Goal: Task Accomplishment & Management: Manage account settings

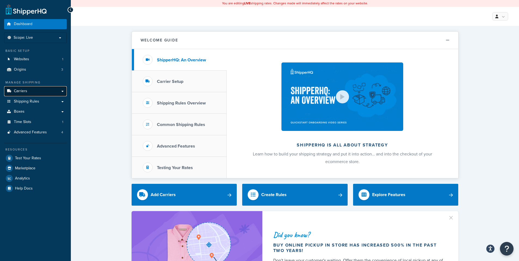
click at [20, 90] on span "Carriers" at bounding box center [20, 91] width 13 height 5
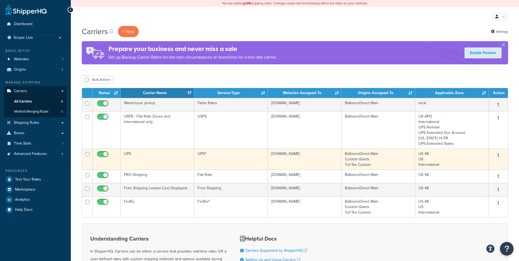
click at [497, 154] on button "button" at bounding box center [499, 155] width 8 height 9
click at [467, 164] on link "Edit" at bounding box center [476, 166] width 43 height 11
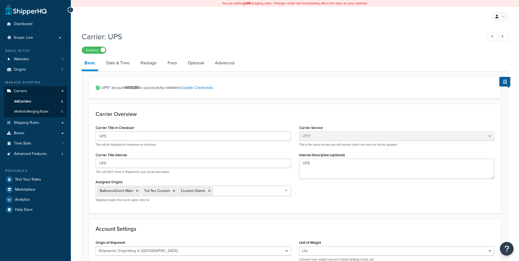
select select "ups"
select select "us"
select select "02"
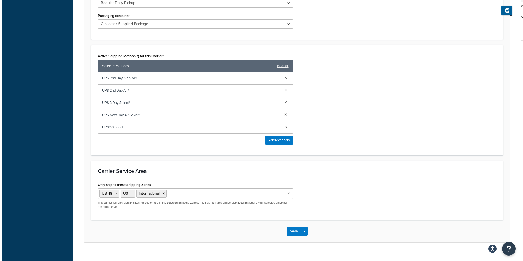
scroll to position [300, 0]
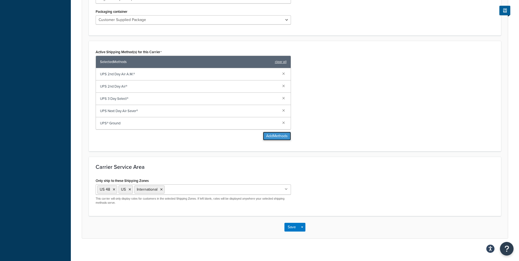
click at [273, 136] on button "Add Methods" at bounding box center [277, 136] width 28 height 9
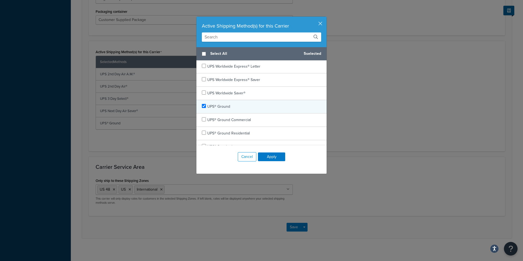
scroll to position [316, 0]
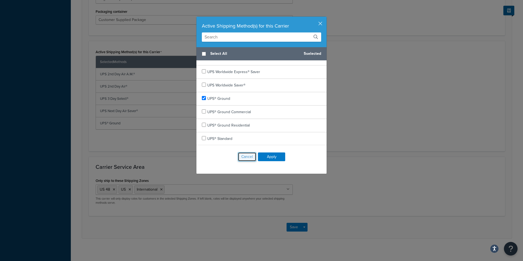
click at [245, 157] on button "Cancel" at bounding box center [247, 156] width 19 height 9
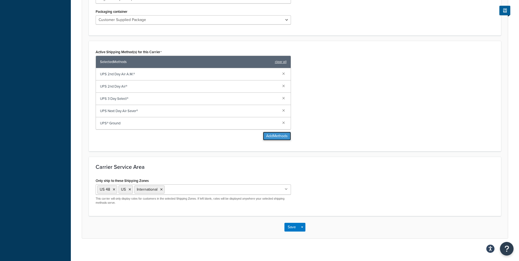
click at [274, 138] on button "Add Methods" at bounding box center [277, 136] width 28 height 9
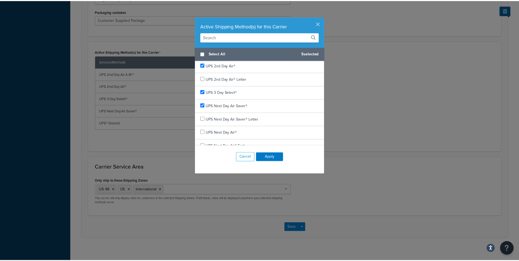
scroll to position [42, 0]
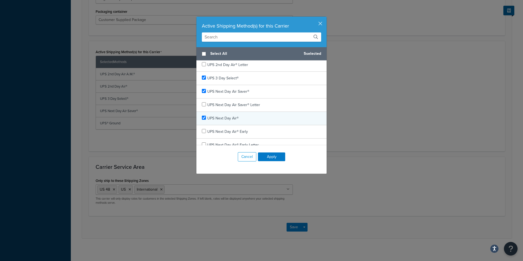
checkbox input "true"
click at [209, 118] on span "UPS Next Day Air®" at bounding box center [222, 118] width 31 height 6
click at [271, 156] on button "Apply" at bounding box center [271, 156] width 27 height 9
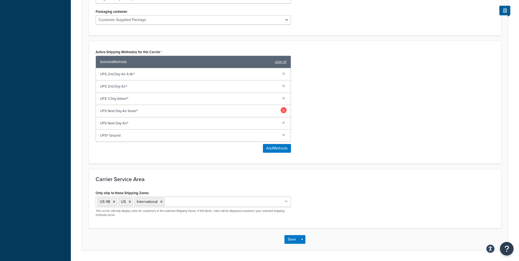
click at [284, 110] on link at bounding box center [284, 110] width 6 height 6
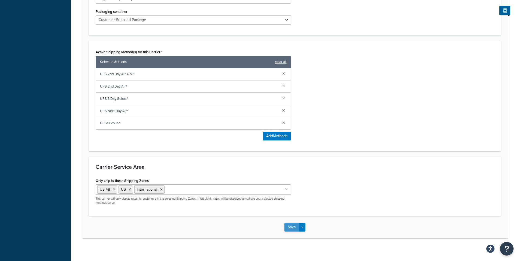
click at [291, 227] on button "Save" at bounding box center [291, 227] width 15 height 9
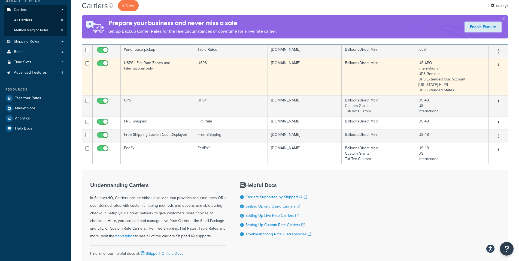
scroll to position [82, 0]
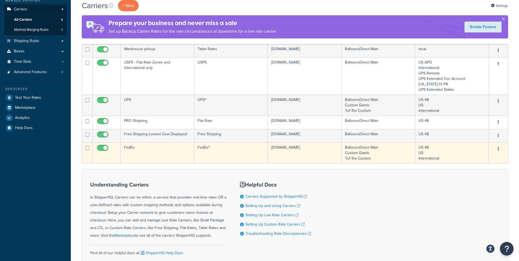
click at [499, 147] on icon "button" at bounding box center [498, 149] width 1 height 4
click at [474, 159] on link "Edit" at bounding box center [476, 159] width 43 height 11
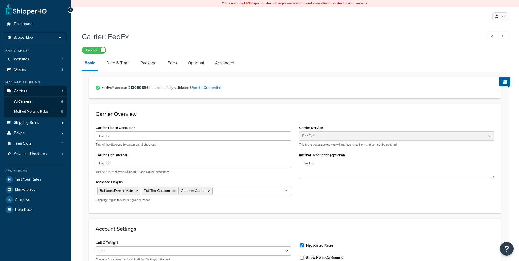
select select "fedEx"
select select "REGULAR_PICKUP"
select select "YOUR_PACKAGING"
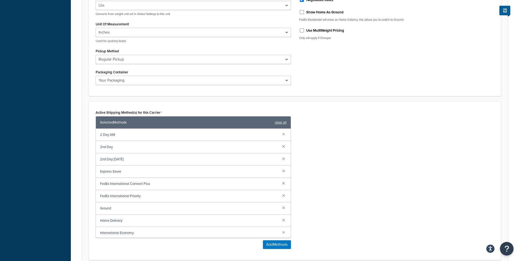
click at [339, 127] on div "Active Shipping Method(s) for this Carrier Selected Methods clear all 2 Day AM …" at bounding box center [295, 180] width 407 height 144
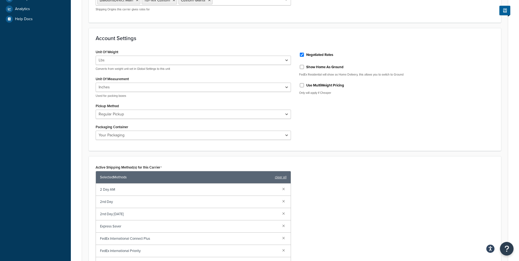
scroll to position [136, 0]
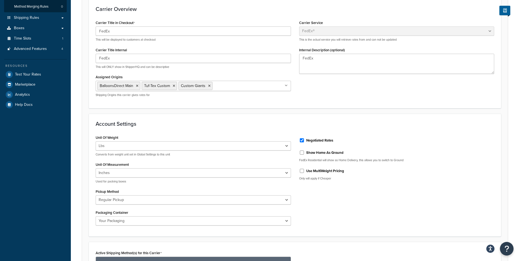
scroll to position [27, 0]
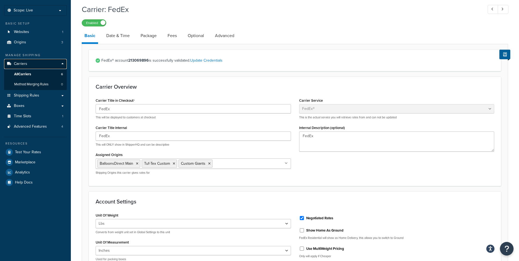
click at [24, 63] on span "Carriers" at bounding box center [20, 64] width 13 height 5
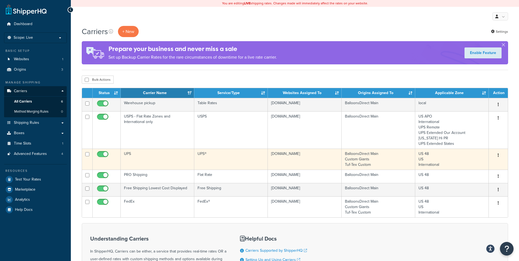
click at [498, 154] on icon "button" at bounding box center [498, 155] width 1 height 4
click at [465, 165] on link "Edit" at bounding box center [476, 166] width 43 height 11
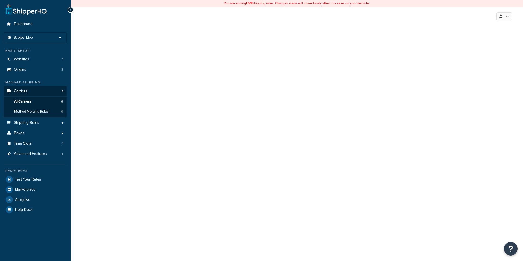
select select "ups"
select select "us"
select select "02"
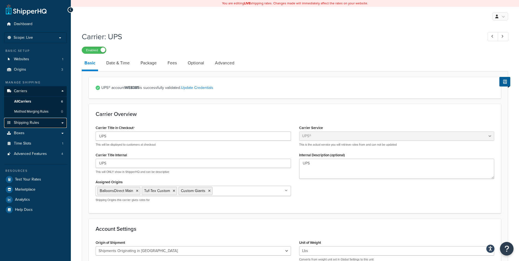
click at [18, 122] on span "Shipping Rules" at bounding box center [26, 122] width 25 height 5
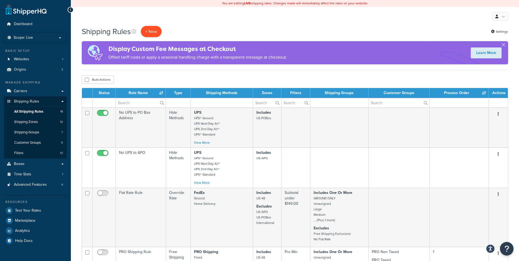
click at [152, 31] on p "+ New" at bounding box center [151, 31] width 21 height 11
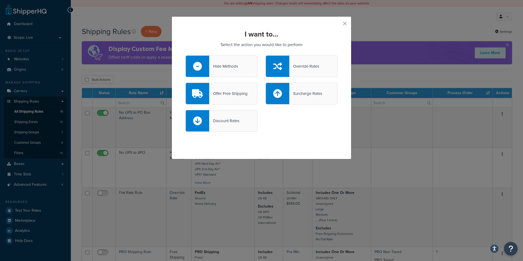
click at [229, 66] on div "Hide Methods" at bounding box center [223, 66] width 29 height 8
click at [0, 0] on input "Hide Methods" at bounding box center [0, 0] width 0 height 0
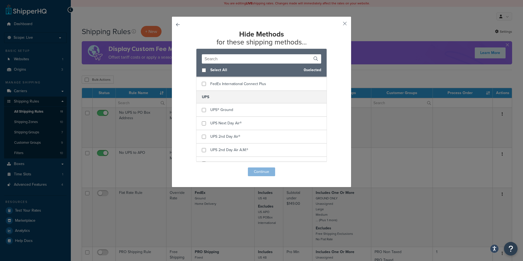
scroll to position [272, 0]
checkbox input "true"
click at [232, 135] on span "UPS 2nd Day Air®" at bounding box center [225, 135] width 30 height 6
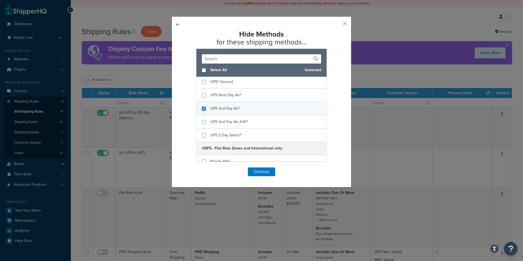
scroll to position [300, 0]
click at [259, 171] on button "Continue" at bounding box center [261, 171] width 27 height 9
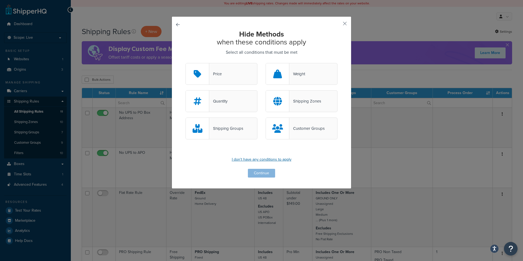
click at [265, 159] on p "I don't have any conditions to apply" at bounding box center [262, 160] width 152 height 8
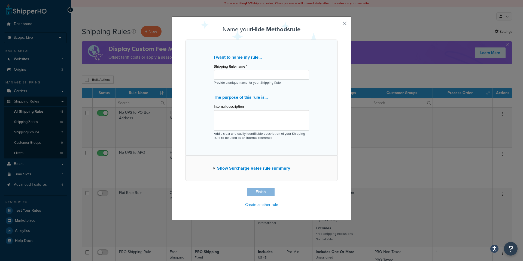
click at [236, 166] on button "Show Surcharge Rates rule summary" at bounding box center [251, 168] width 77 height 8
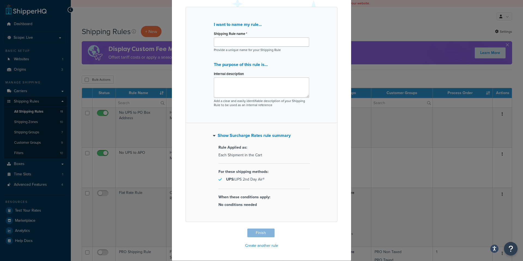
scroll to position [33, 0]
click at [237, 133] on button "Show Surcharge Rates rule summary" at bounding box center [252, 136] width 78 height 8
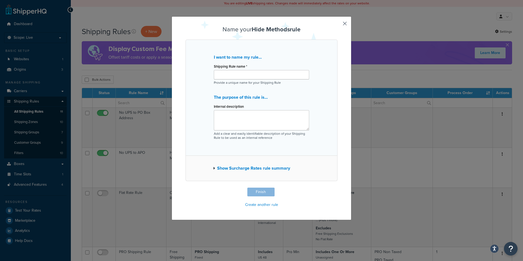
scroll to position [0, 0]
click at [338, 187] on button "button" at bounding box center [336, 187] width 1 height 1
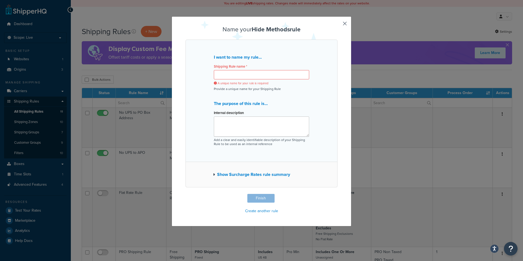
click at [338, 194] on button "button" at bounding box center [336, 194] width 1 height 1
click at [256, 198] on div "Name your Hide Methods rule I want to name my rule... Shipping Rule name * A un…" at bounding box center [262, 120] width 152 height 189
click at [369, 32] on div "Name your Hide Methods rule I want to name my rule... Shipping Rule name * A un…" at bounding box center [261, 130] width 523 height 261
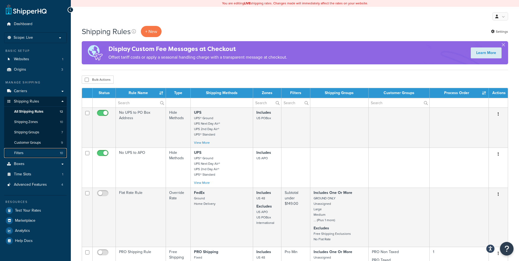
click at [25, 150] on link "Filters 10" at bounding box center [35, 153] width 63 height 10
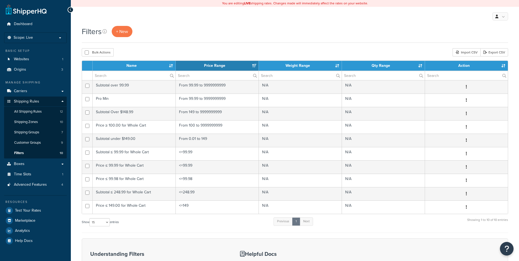
select select "15"
click at [122, 28] on link "+ New" at bounding box center [122, 31] width 21 height 11
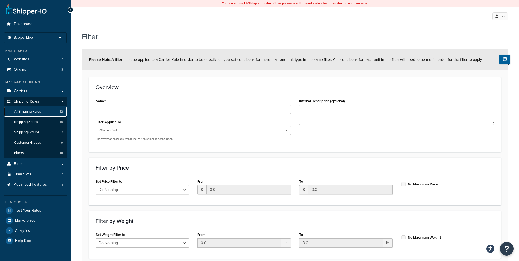
click at [29, 111] on span "All Shipping Rules" at bounding box center [27, 111] width 27 height 5
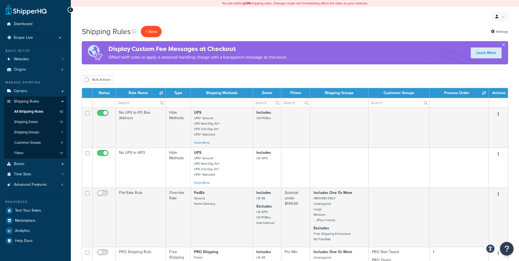
click at [154, 31] on p "+ New" at bounding box center [151, 31] width 21 height 11
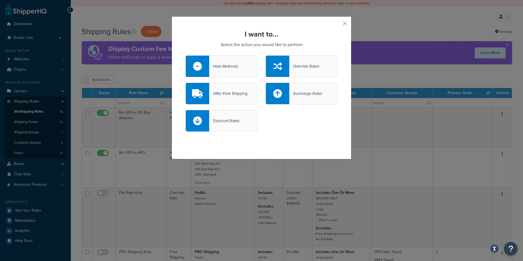
click at [249, 67] on div "Hide Methods" at bounding box center [222, 66] width 72 height 22
click at [0, 0] on input "Hide Methods" at bounding box center [0, 0] width 0 height 0
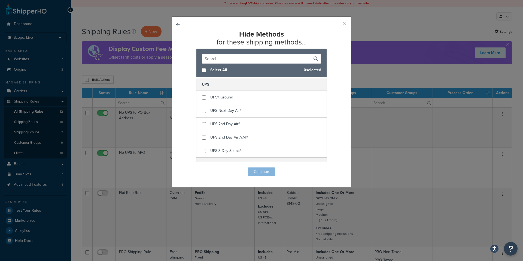
scroll to position [287, 0]
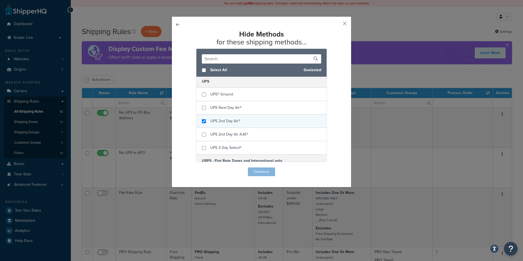
checkbox input "true"
click at [224, 119] on span "UPS 2nd Day Air®" at bounding box center [225, 121] width 30 height 6
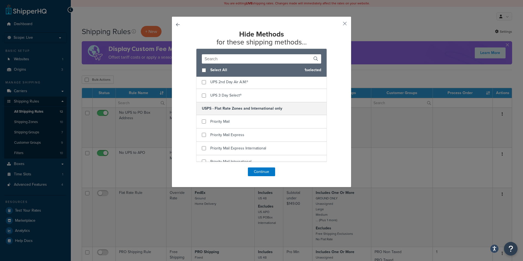
scroll to position [359, 0]
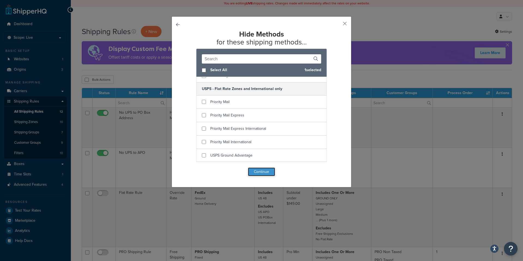
click at [259, 169] on button "Continue" at bounding box center [261, 171] width 27 height 9
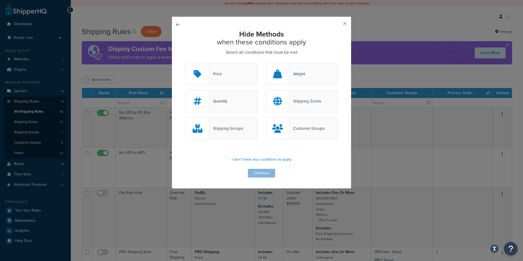
click at [298, 100] on div "Shipping Zones" at bounding box center [305, 101] width 32 height 8
click at [0, 0] on input "Shipping Zones" at bounding box center [0, 0] width 0 height 0
click at [298, 127] on div "Customer Groups" at bounding box center [306, 129] width 35 height 8
click at [0, 0] on input "Customer Groups" at bounding box center [0, 0] width 0 height 0
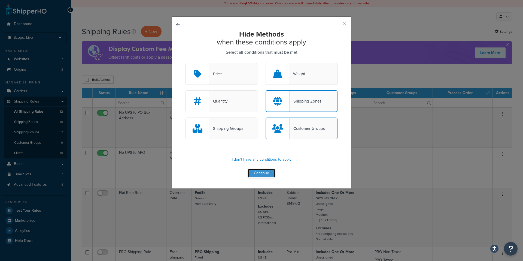
click at [258, 171] on button "Continue" at bounding box center [261, 173] width 27 height 9
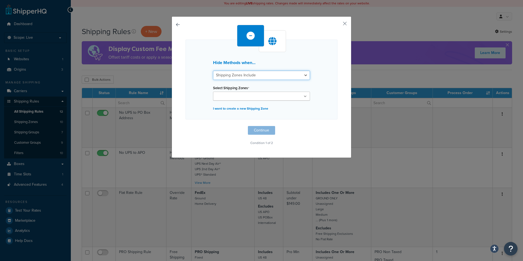
click at [283, 76] on select "Shipping Zones Include Shipping Zones Do Not Include" at bounding box center [261, 75] width 97 height 9
click at [263, 96] on ul at bounding box center [261, 96] width 97 height 9
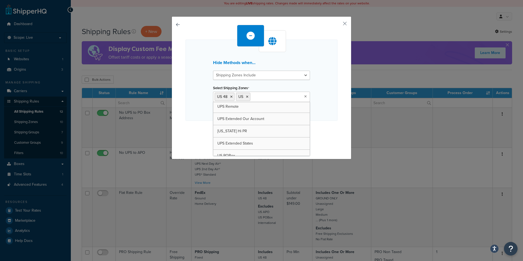
scroll to position [44, 0]
click at [323, 117] on div "Hide Methods when... Shipping Zones Include Shipping Zones Do Not Include Selec…" at bounding box center [262, 80] width 152 height 81
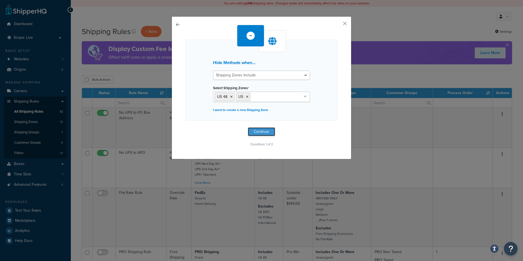
click at [257, 131] on button "Continue" at bounding box center [261, 131] width 27 height 9
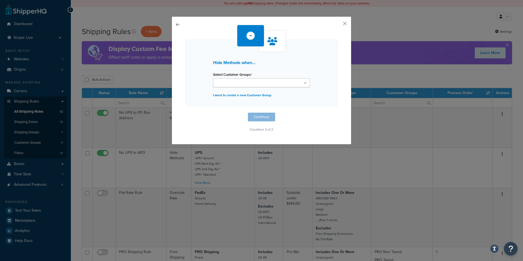
click at [264, 80] on ul at bounding box center [261, 82] width 97 height 9
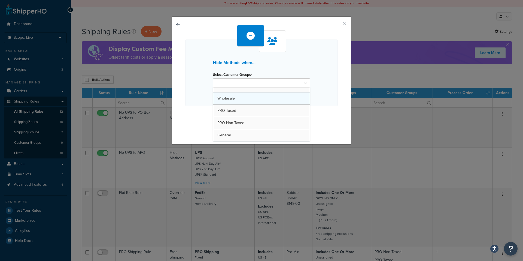
scroll to position [0, 0]
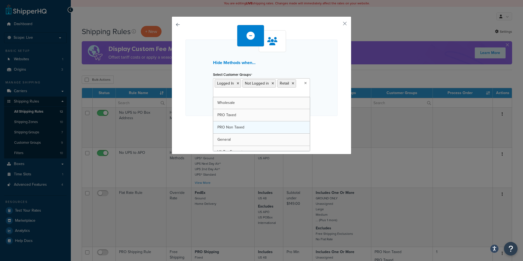
drag, startPoint x: 254, startPoint y: 104, endPoint x: 252, endPoint y: 112, distance: 9.1
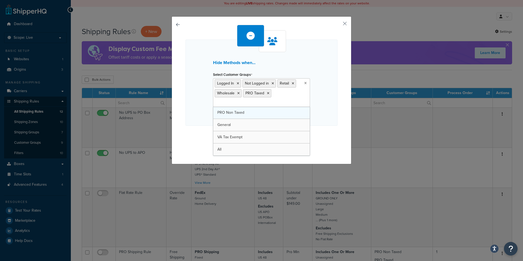
drag, startPoint x: 254, startPoint y: 106, endPoint x: 253, endPoint y: 112, distance: 6.0
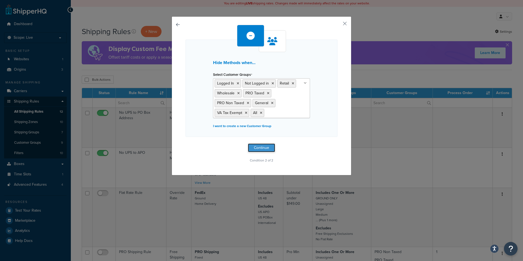
click at [258, 147] on button "Continue" at bounding box center [261, 147] width 27 height 9
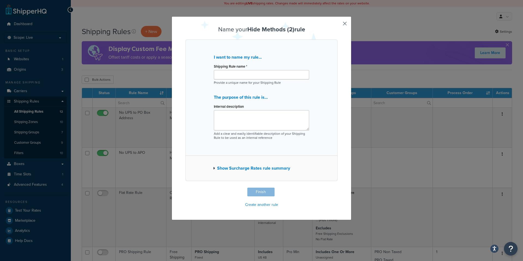
click at [245, 167] on button "Show Surcharge Rates rule summary" at bounding box center [251, 168] width 77 height 8
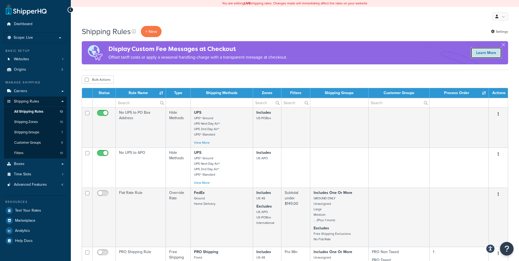
click at [488, 48] on link "Learn More" at bounding box center [486, 52] width 31 height 11
click at [28, 89] on link "Carriers" at bounding box center [35, 91] width 63 height 10
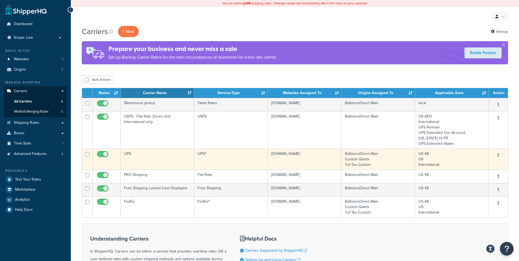
click at [499, 154] on icon "button" at bounding box center [498, 155] width 1 height 4
click at [467, 165] on link "Edit" at bounding box center [476, 166] width 43 height 11
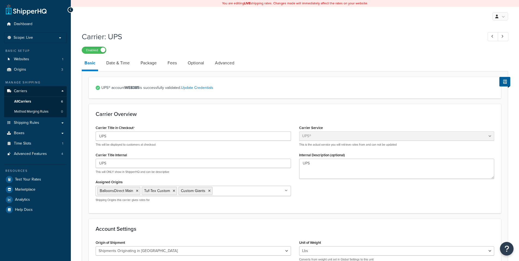
select select "ups"
select select "us"
select select "02"
click at [124, 62] on link "Date & Time" at bounding box center [118, 62] width 29 height 13
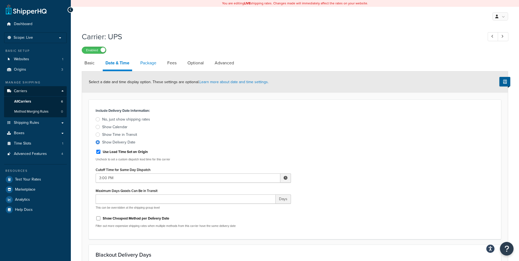
click at [148, 62] on link "Package" at bounding box center [149, 62] width 22 height 13
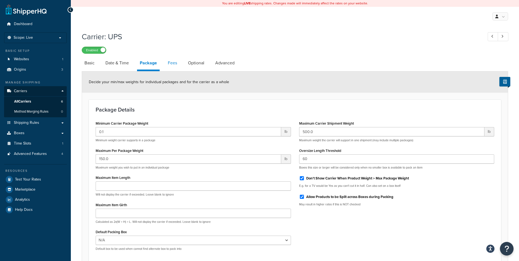
click at [176, 62] on link "Fees" at bounding box center [172, 62] width 15 height 13
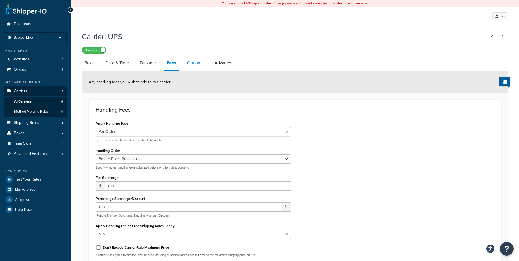
click at [198, 62] on link "Optional" at bounding box center [195, 62] width 22 height 13
select select "residential"
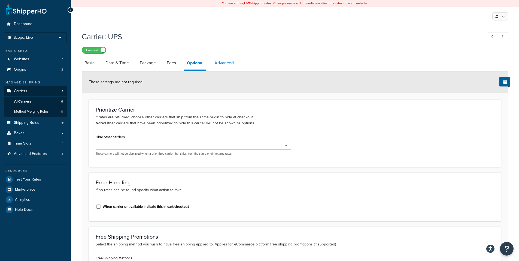
click at [227, 62] on link "Advanced" at bounding box center [224, 62] width 25 height 13
select select "false"
